Goal: Task Accomplishment & Management: Manage account settings

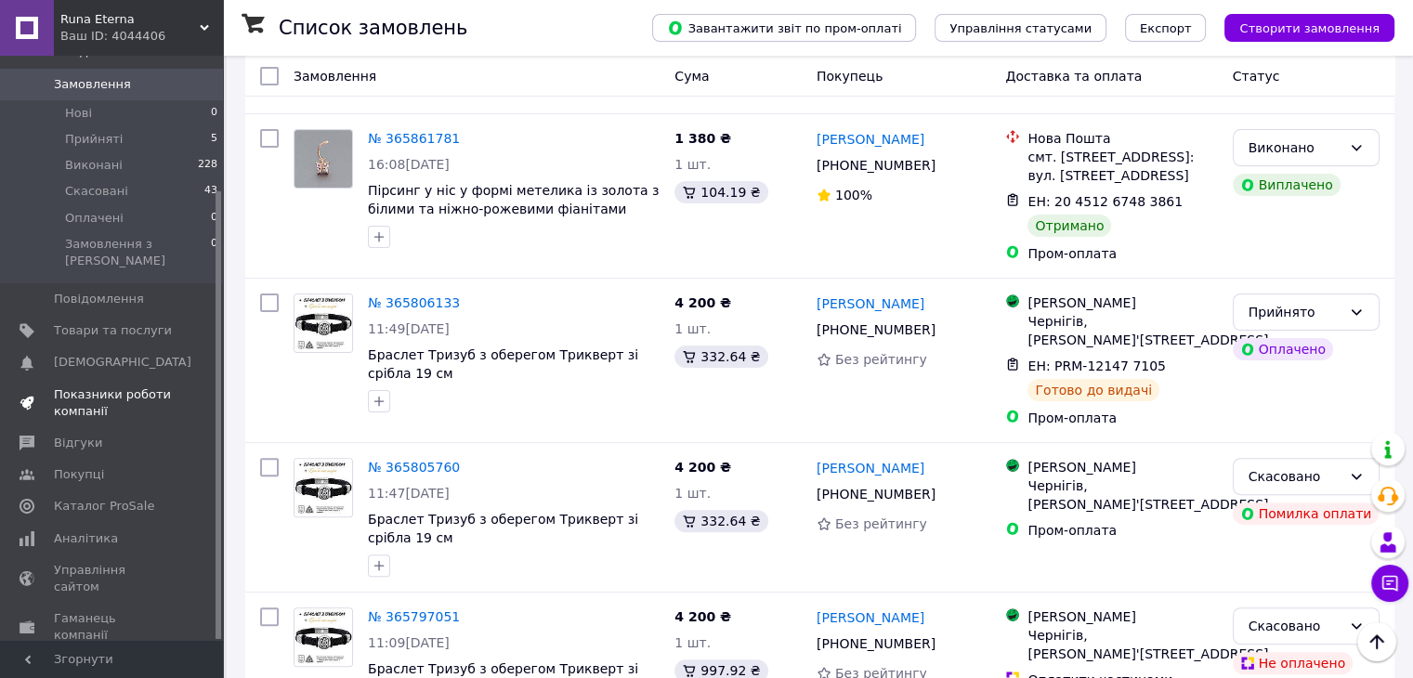
scroll to position [175, 0]
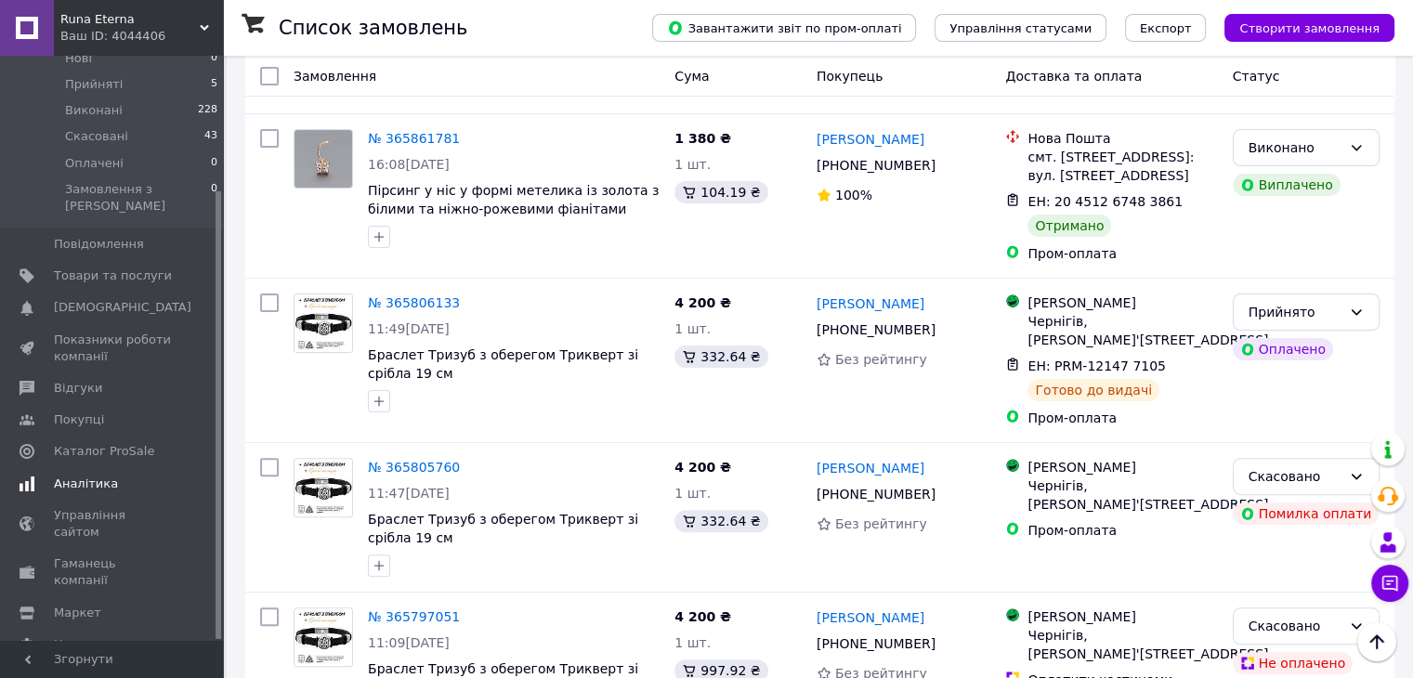
click at [59, 476] on span "Аналітика" at bounding box center [86, 484] width 64 height 17
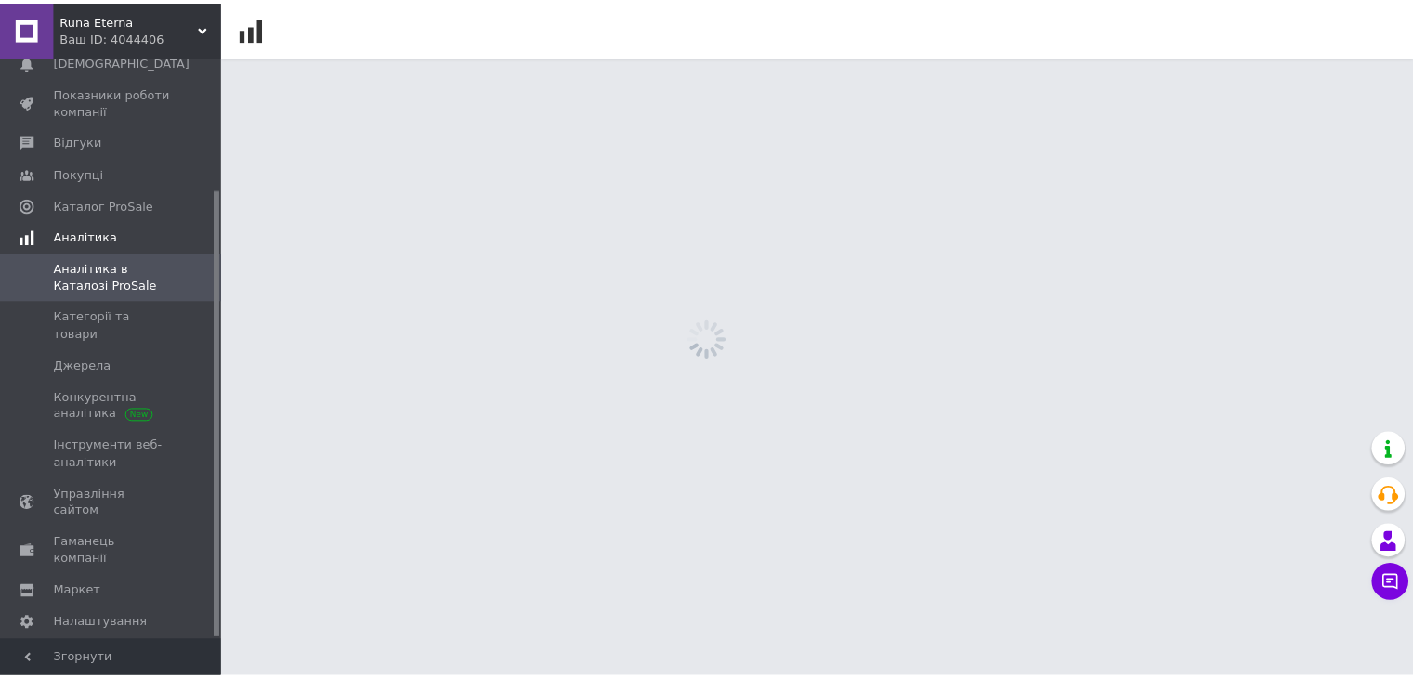
scroll to position [171, 0]
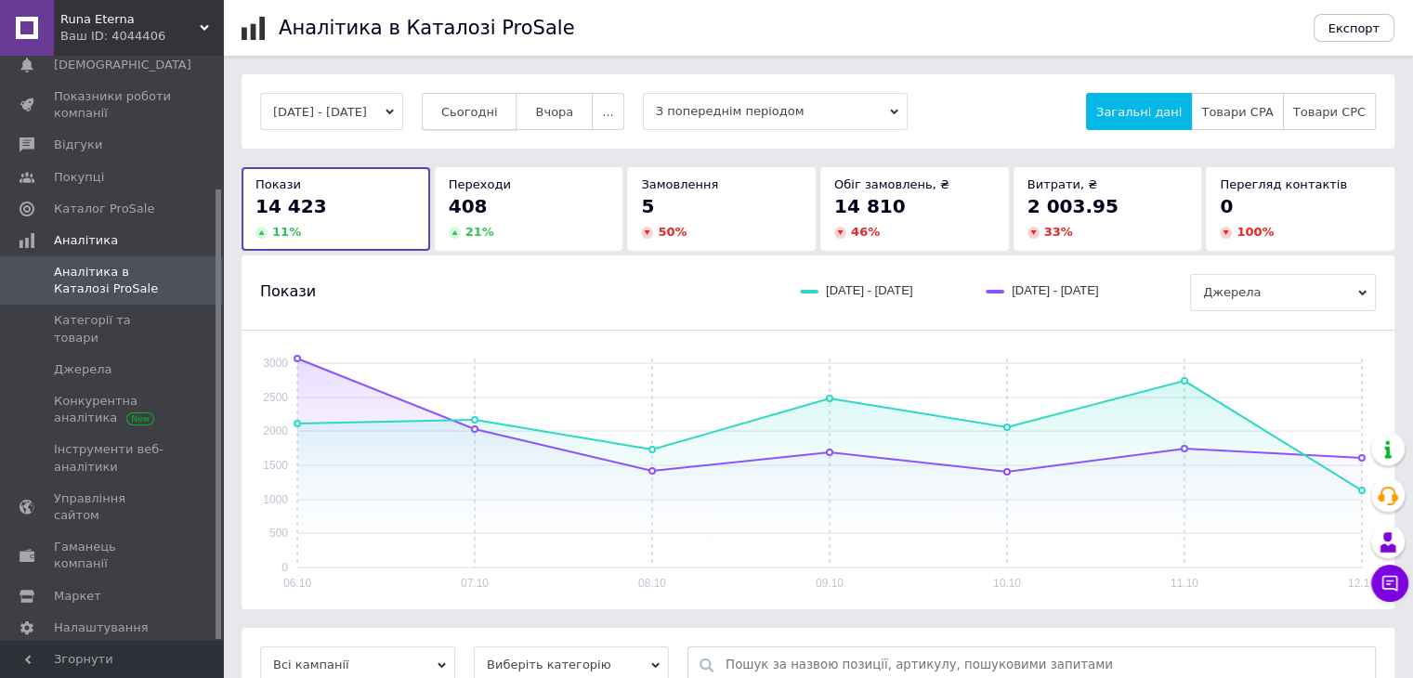
click at [494, 110] on span "Сьогодні" at bounding box center [469, 112] width 57 height 14
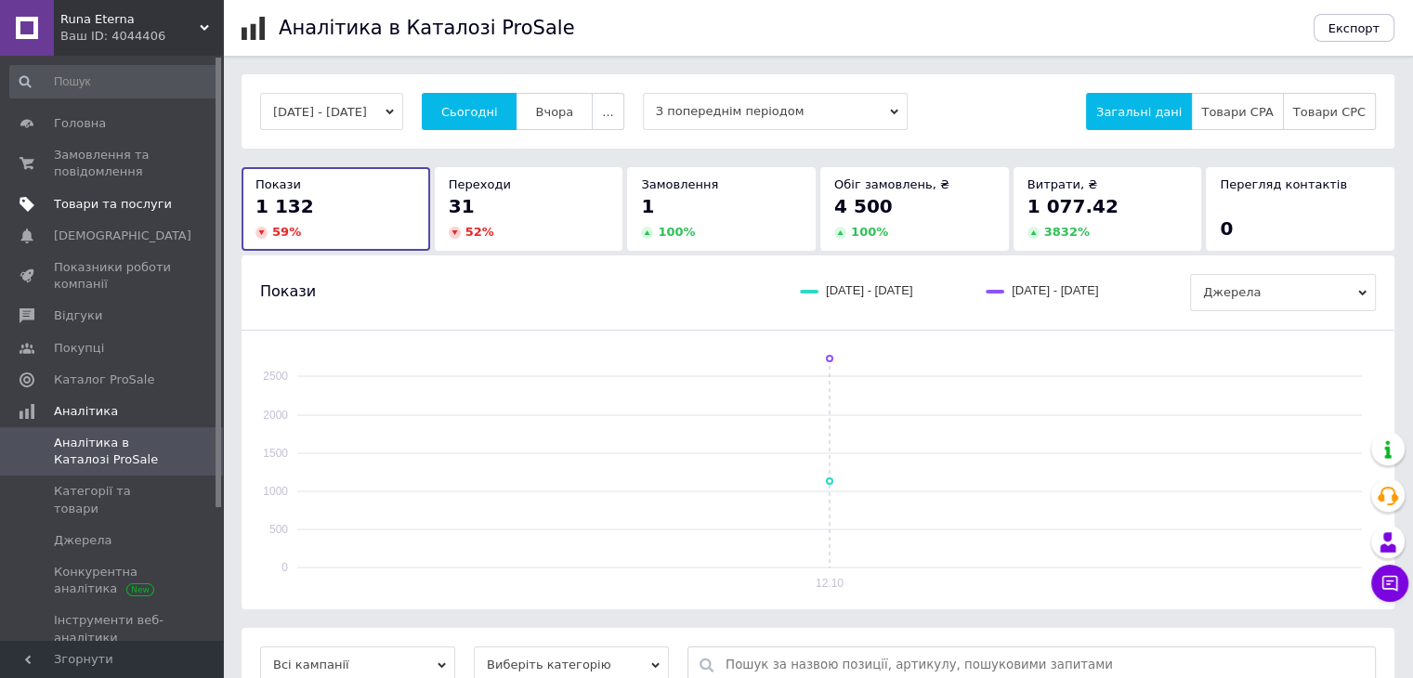
click at [62, 205] on span "Товари та послуги" at bounding box center [113, 204] width 118 height 17
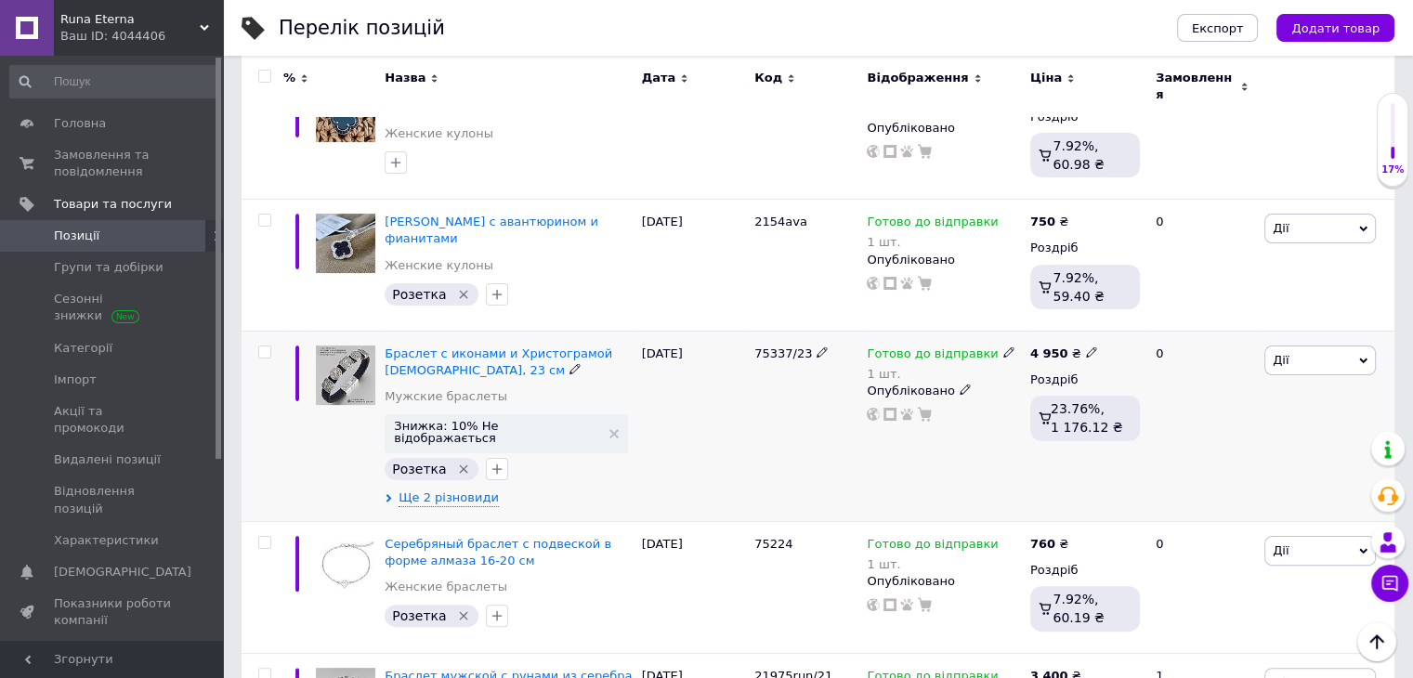
scroll to position [465, 0]
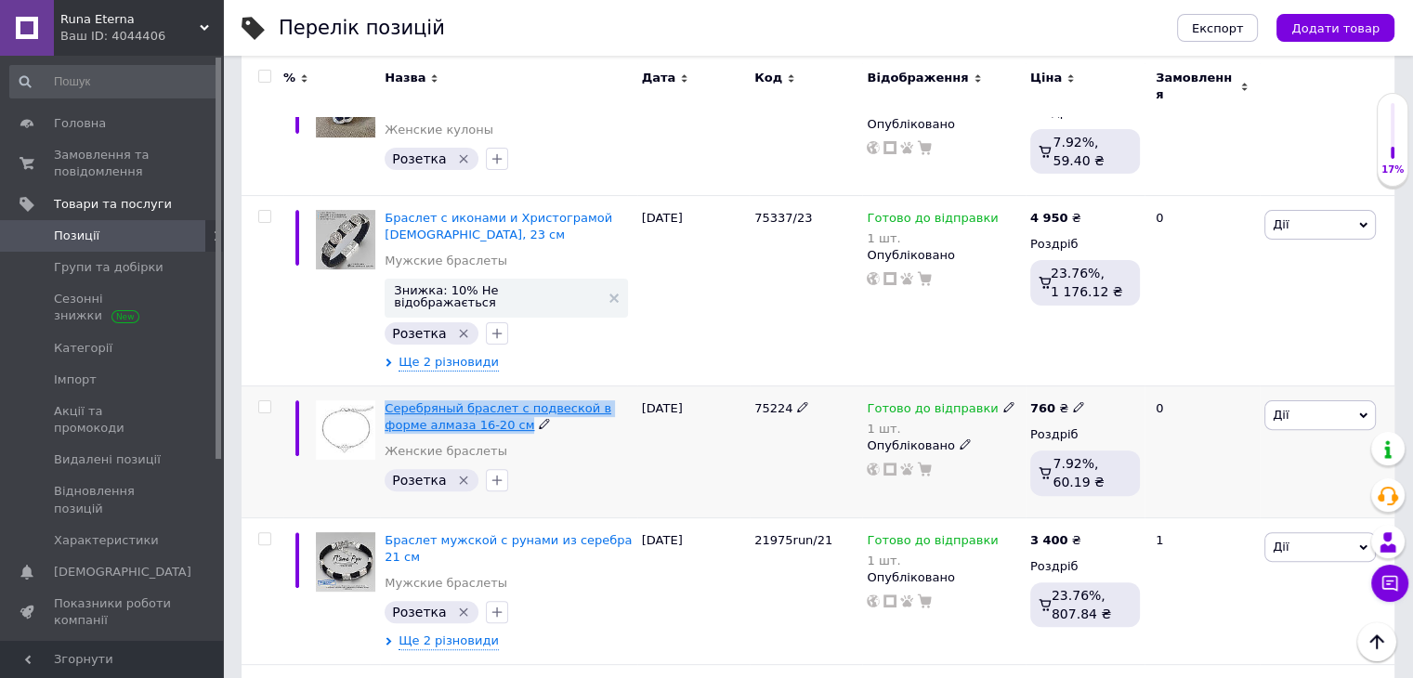
drag, startPoint x: 381, startPoint y: 388, endPoint x: 469, endPoint y: 403, distance: 89.5
click at [474, 402] on div "Серебряный браслет с подвеской в форме алмаза 16-20 см Женские браслеты Розетка" at bounding box center [508, 452] width 256 height 132
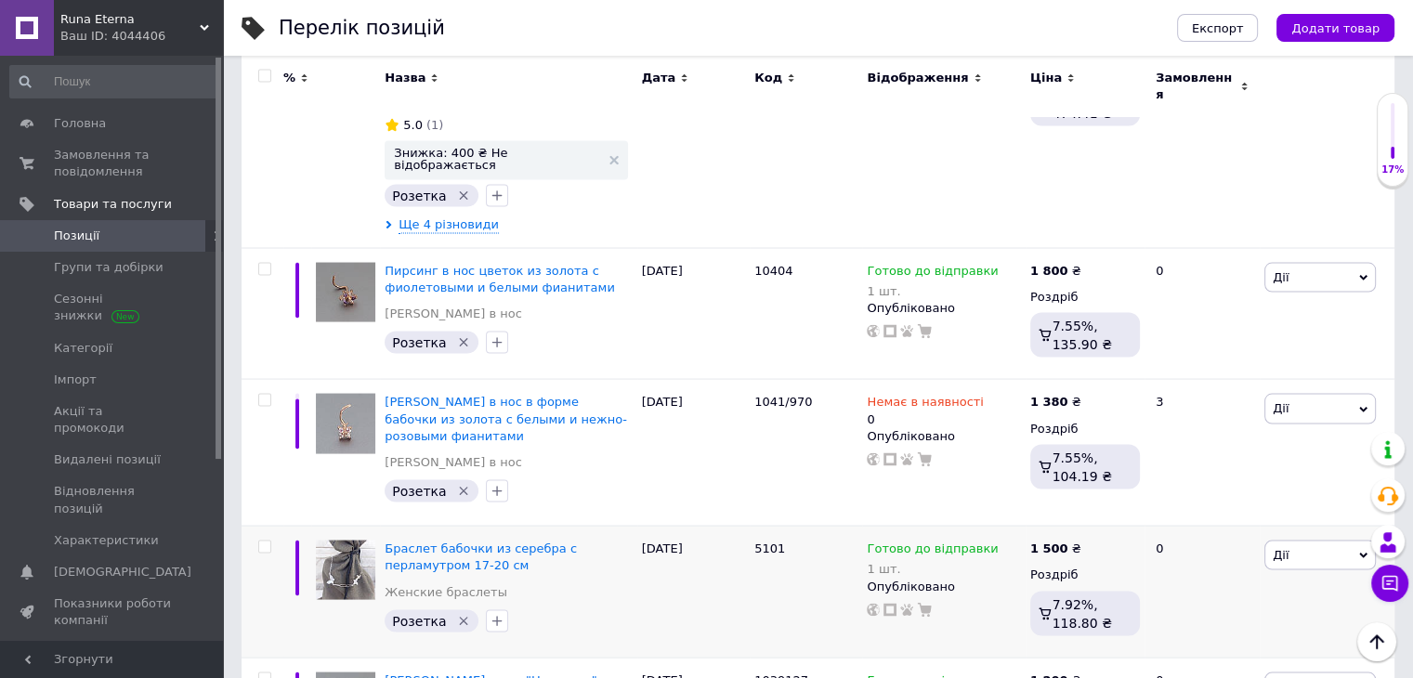
scroll to position [3717, 0]
